Goal: Task Accomplishment & Management: Use online tool/utility

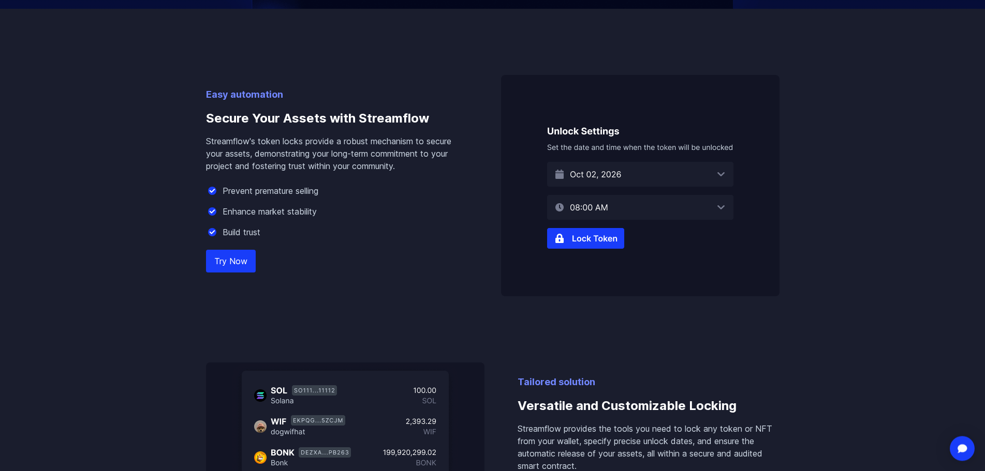
scroll to position [739, 0]
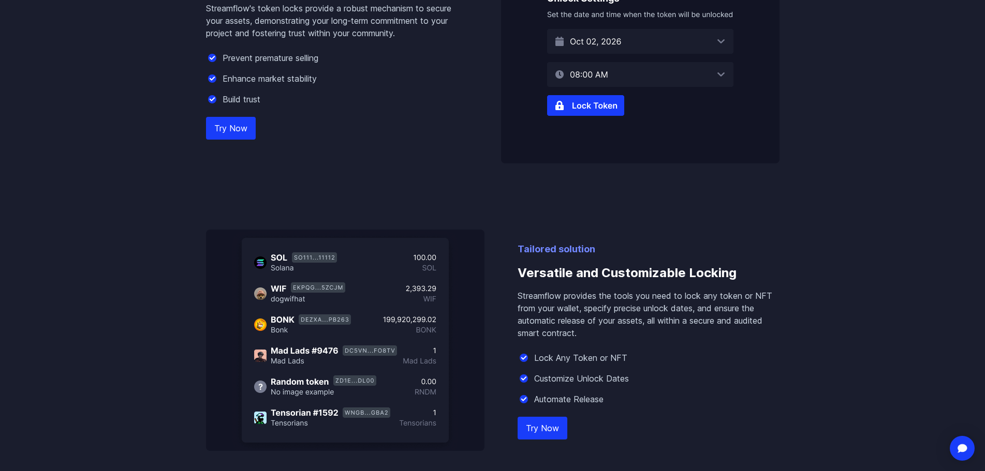
click at [602, 97] on img at bounding box center [640, 52] width 278 height 221
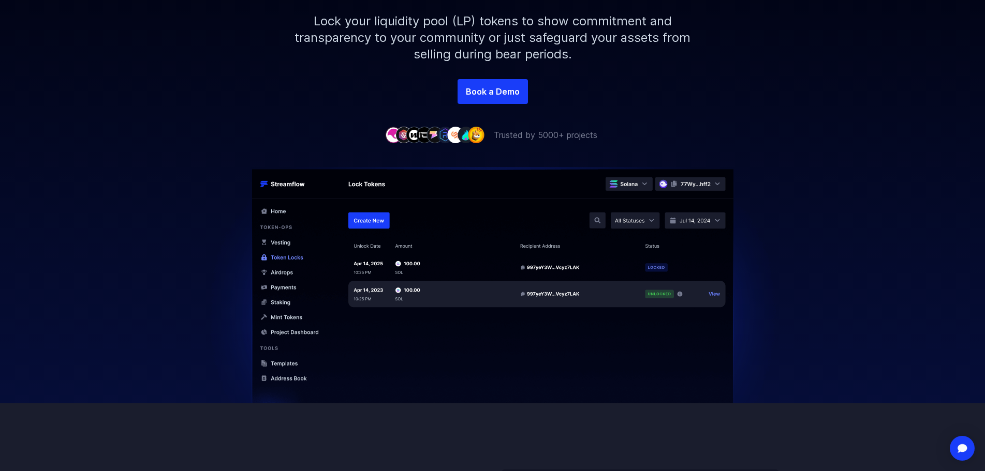
scroll to position [0, 0]
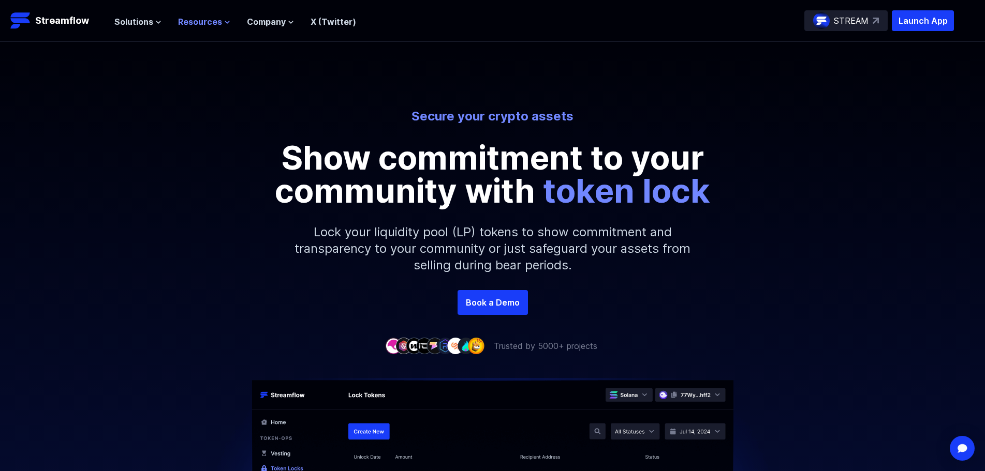
click at [210, 24] on span "Resources" at bounding box center [200, 22] width 44 height 12
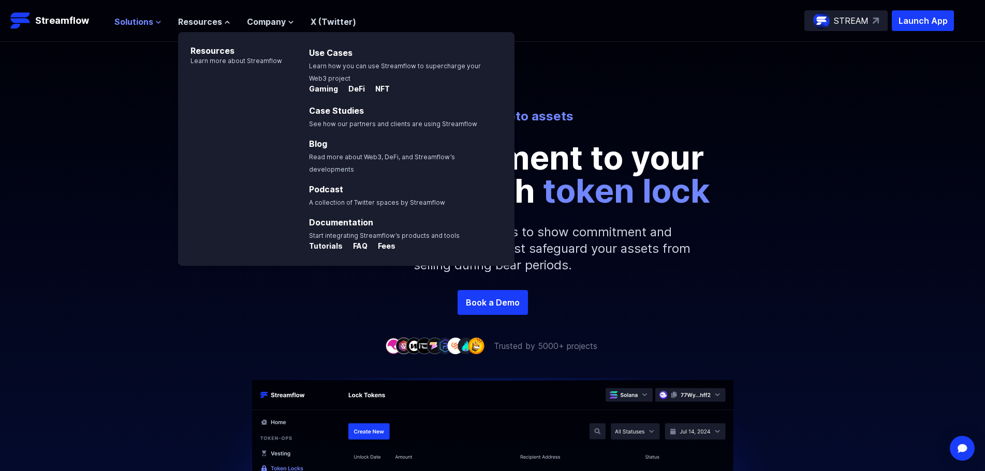
click at [148, 23] on span "Solutions" at bounding box center [133, 22] width 39 height 12
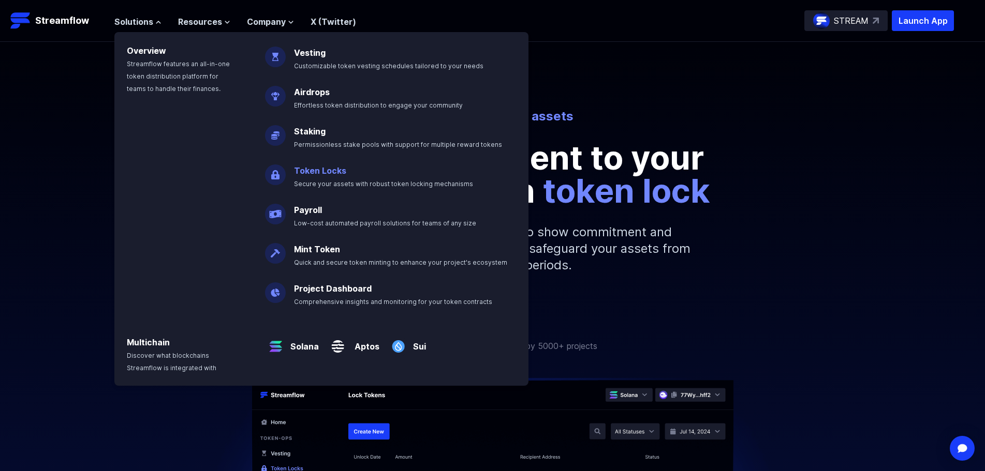
click at [353, 177] on p "Token Locks Secure your assets with robust token locking mechanisms" at bounding box center [391, 172] width 206 height 33
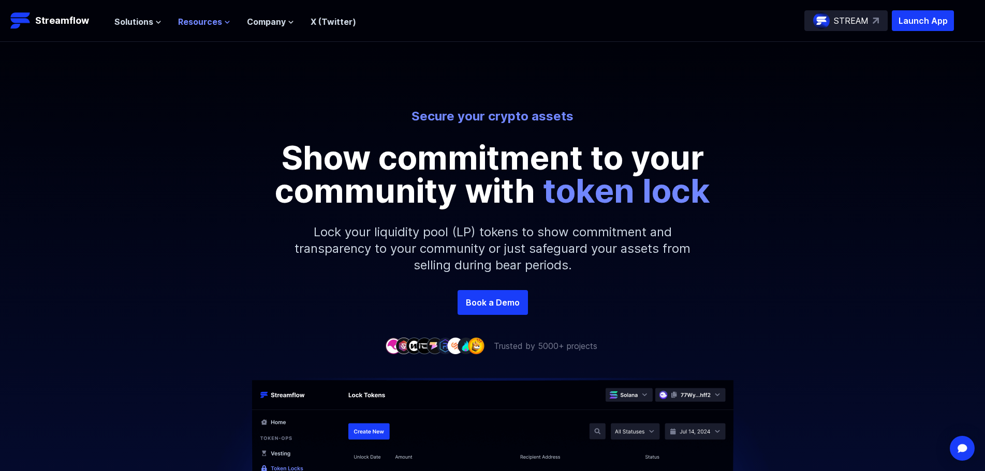
click at [205, 18] on span "Resources" at bounding box center [200, 22] width 44 height 12
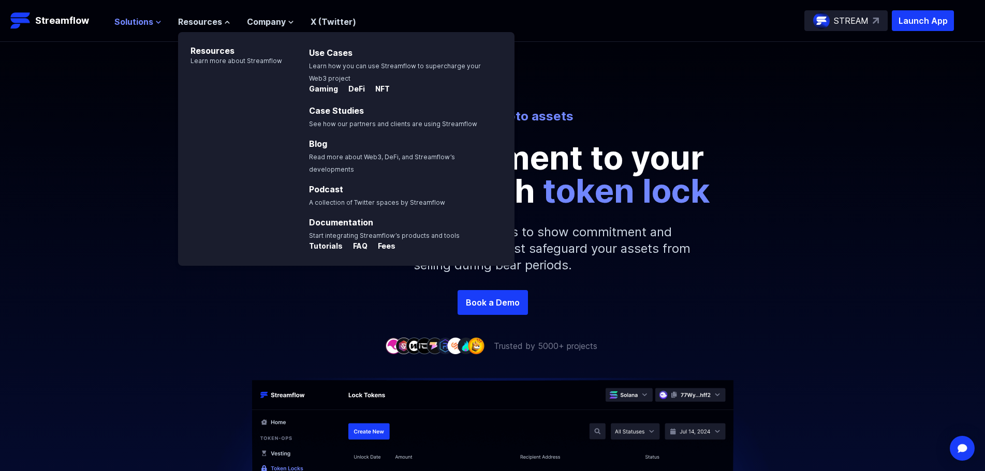
click at [152, 24] on button "Solutions" at bounding box center [137, 22] width 47 height 12
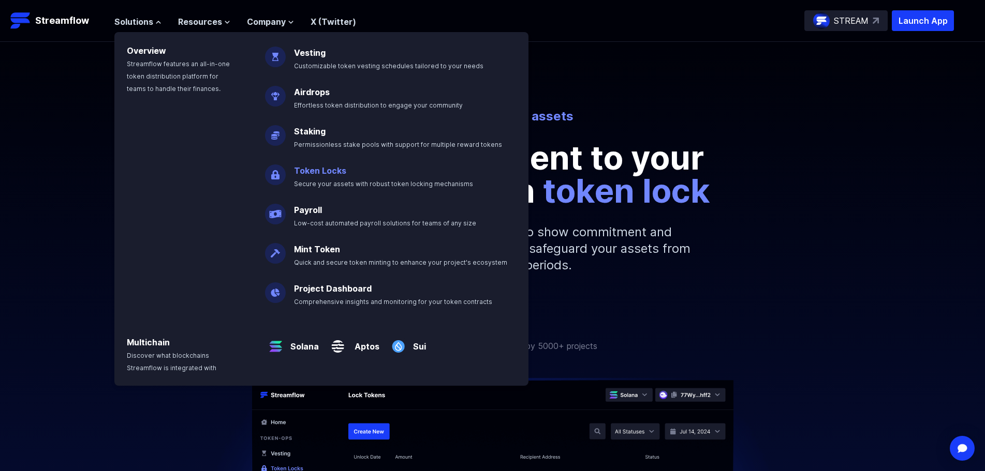
click at [306, 168] on link "Token Locks" at bounding box center [320, 171] width 52 height 10
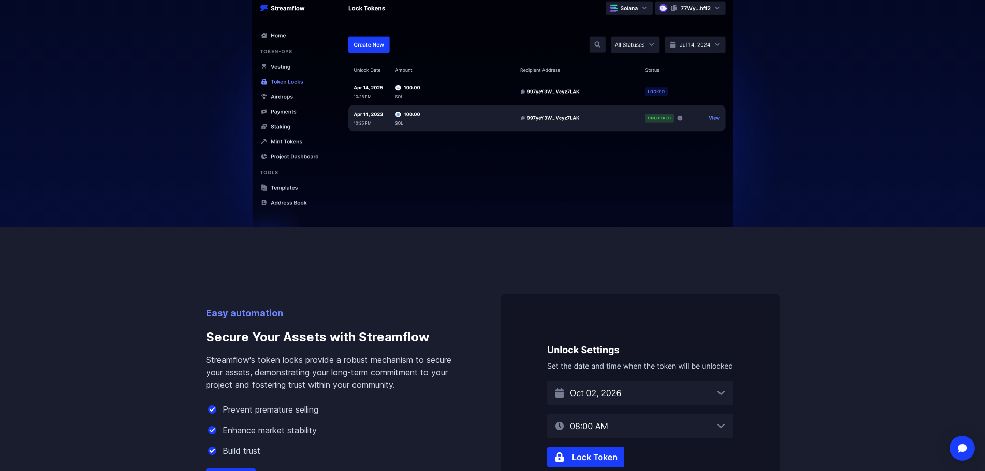
scroll to position [422, 0]
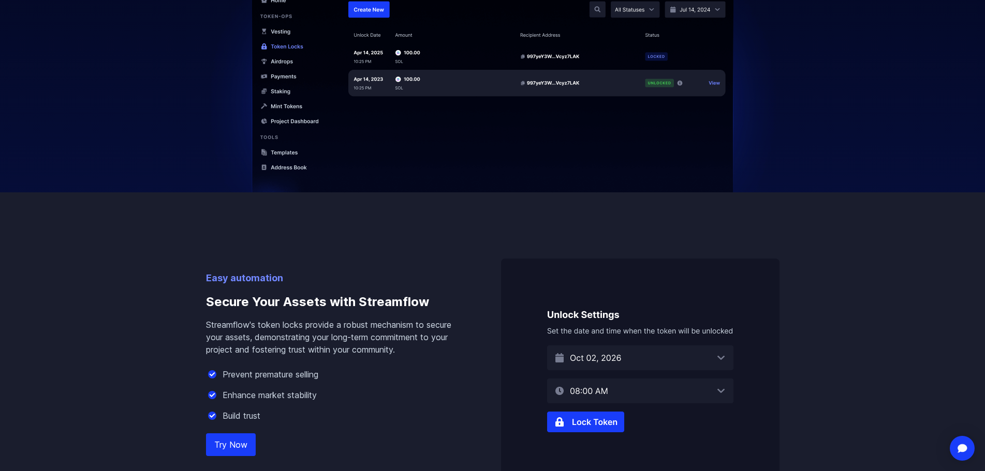
click at [240, 444] on link "Try Now" at bounding box center [231, 445] width 50 height 23
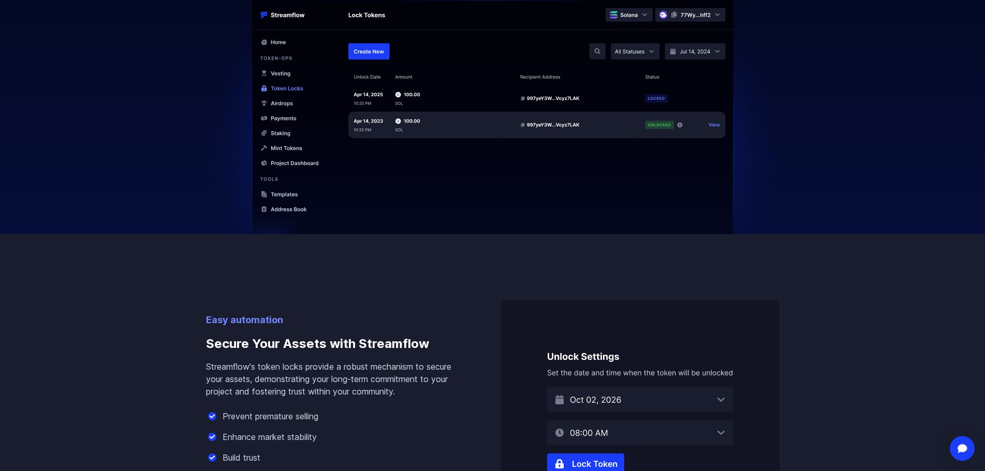
scroll to position [369, 0]
